Goal: Find specific page/section: Find specific page/section

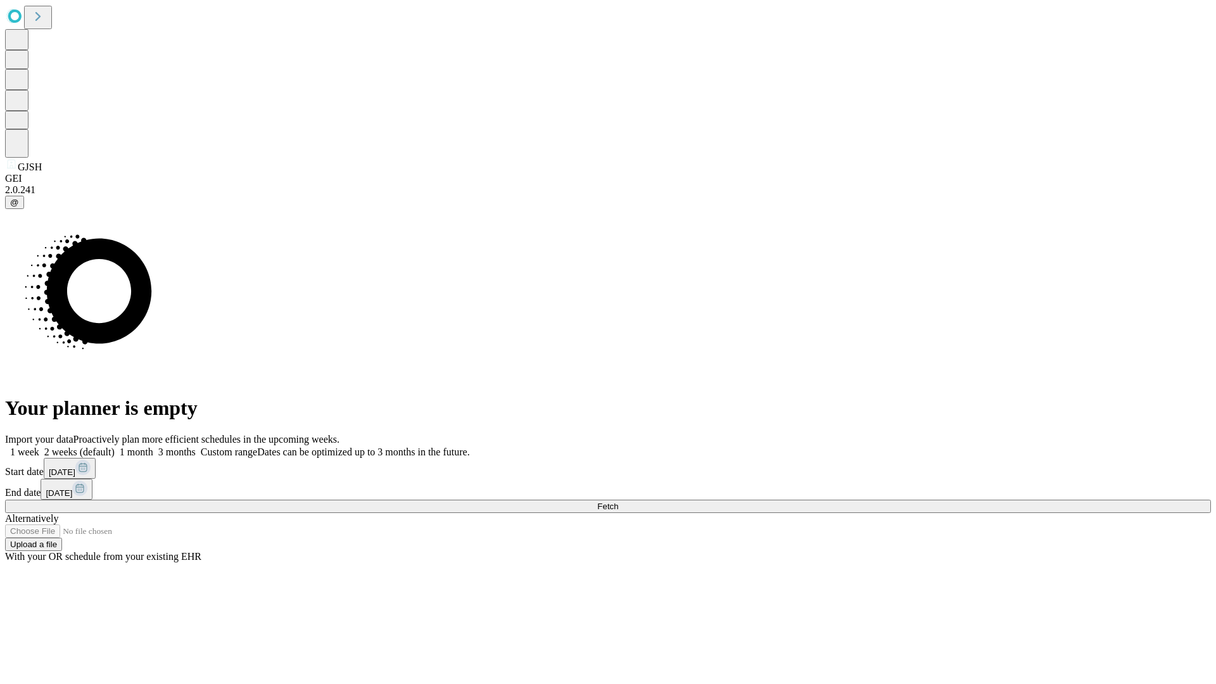
click at [618, 502] on span "Fetch" at bounding box center [607, 507] width 21 height 10
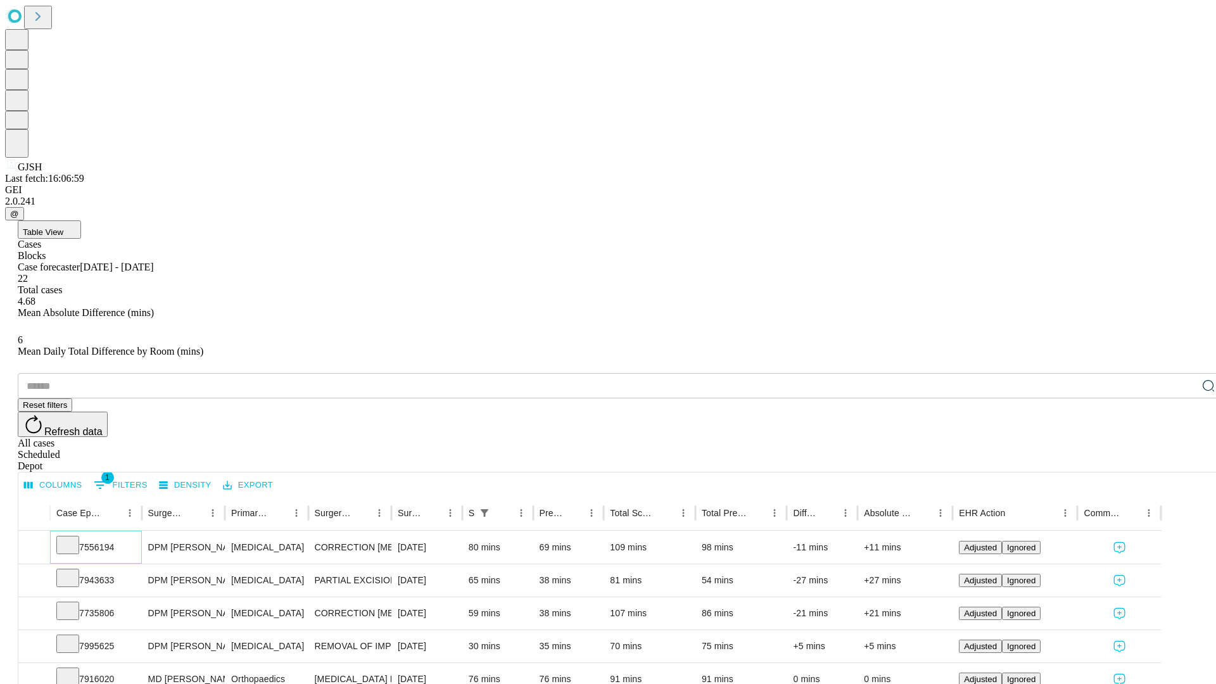
click at [74, 538] on icon at bounding box center [67, 544] width 13 height 13
